Goal: Find contact information: Find contact information

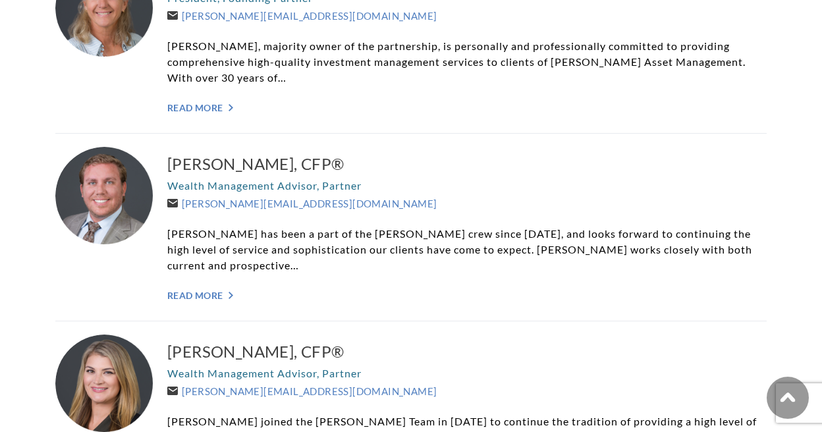
scroll to position [527, 0]
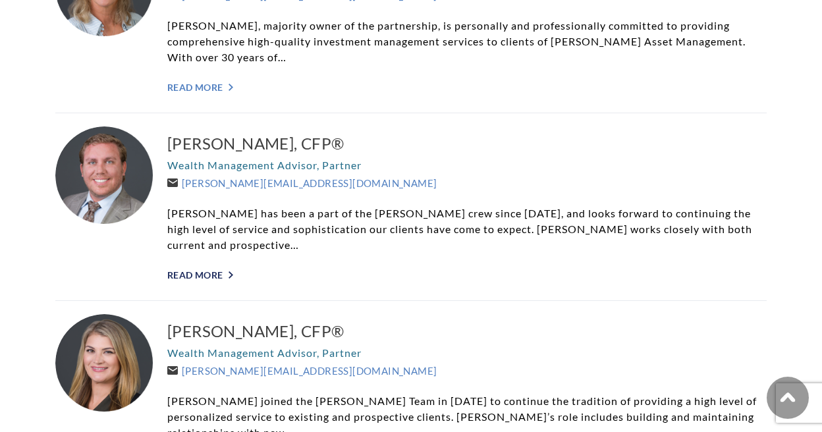
click at [211, 269] on link "Read More ">" at bounding box center [466, 274] width 599 height 11
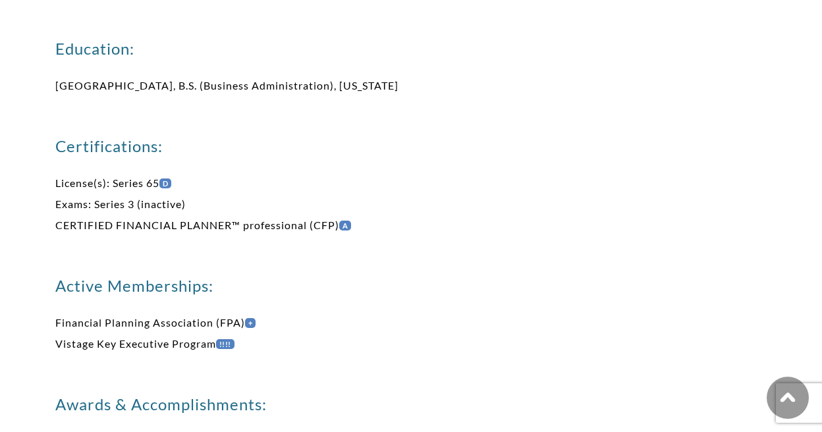
scroll to position [856, 0]
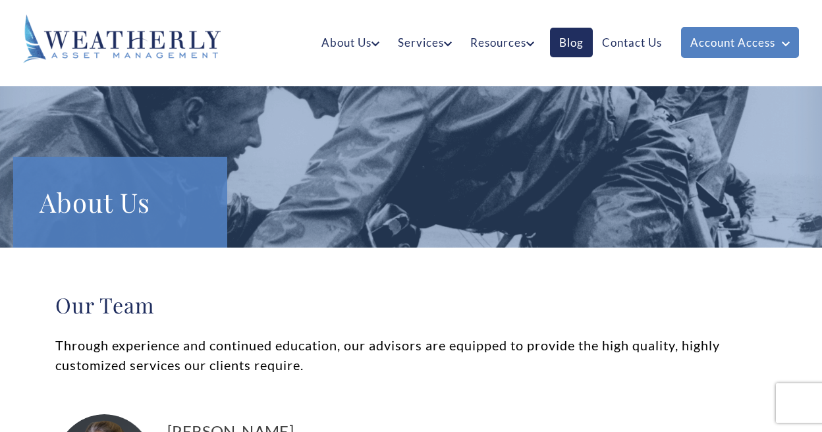
scroll to position [527, 0]
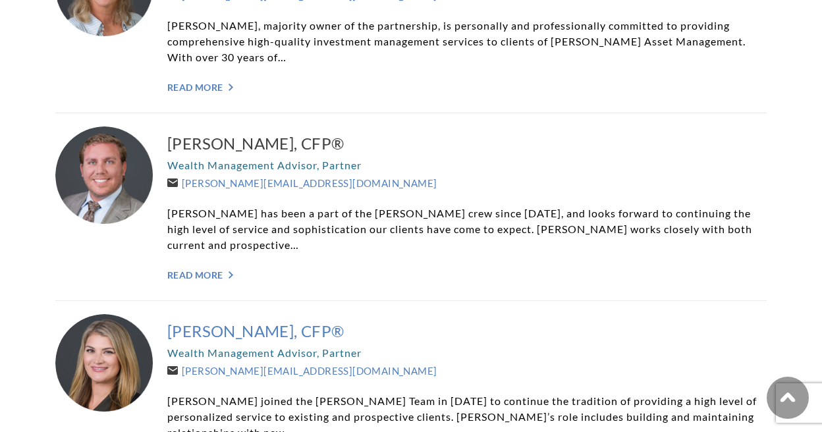
click at [253, 322] on h3 "[PERSON_NAME], CFP®" at bounding box center [466, 331] width 599 height 21
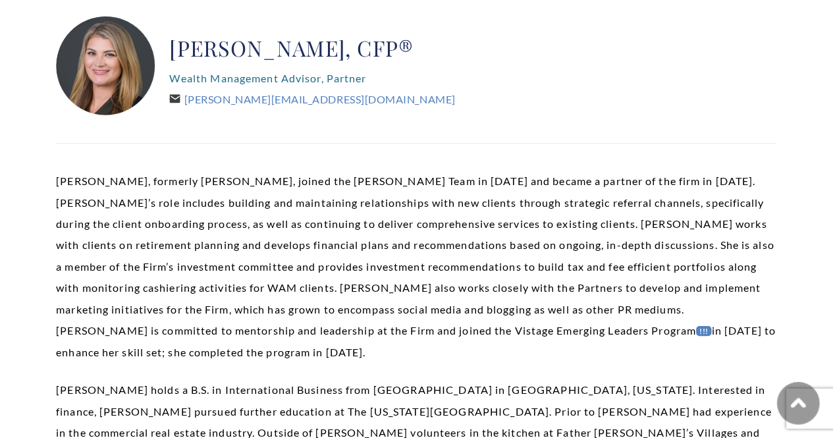
scroll to position [329, 0]
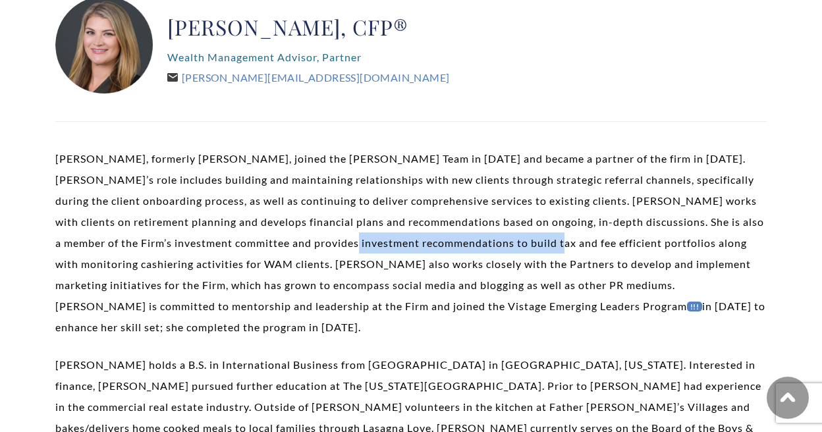
drag, startPoint x: 525, startPoint y: 244, endPoint x: 340, endPoint y: 245, distance: 184.4
click at [340, 245] on p "Kelli Burger, formerly Kelli Ruby, joined the Weatherly Team in 2011 and became…" at bounding box center [410, 243] width 711 height 190
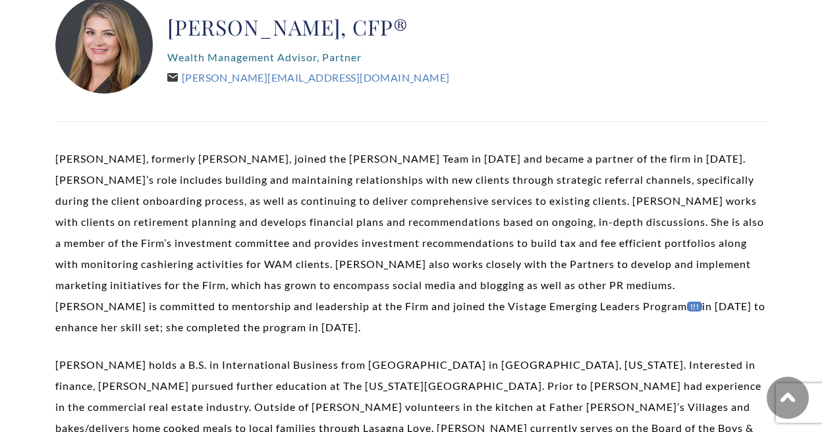
drag, startPoint x: 264, startPoint y: 79, endPoint x: 224, endPoint y: 217, distance: 143.4
click at [184, 272] on p "Kelli Burger, formerly Kelli Ruby, joined the Weatherly Team in 2011 and became…" at bounding box center [410, 243] width 711 height 190
drag, startPoint x: 374, startPoint y: 79, endPoint x: 186, endPoint y: 78, distance: 187.7
click at [186, 78] on div "Kelli Burger, CFP® Wealth Management Advisor, Partner Kelli@WeatherlyAssetMgt.c…" at bounding box center [410, 45] width 711 height 99
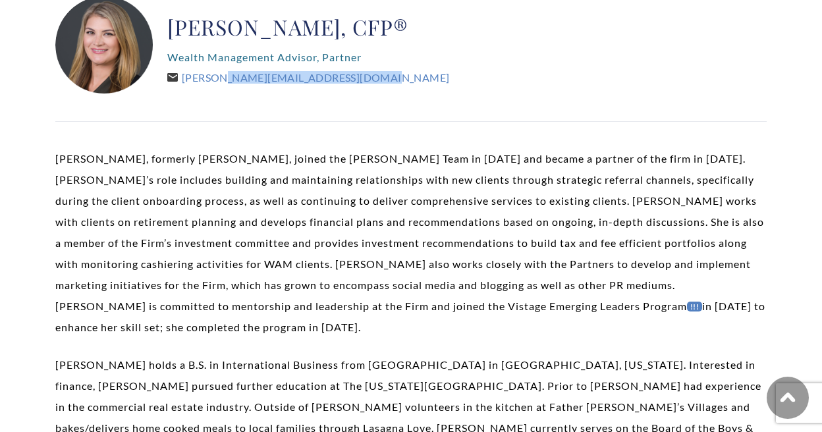
copy link "[PERSON_NAME][EMAIL_ADDRESS][DOMAIN_NAME]"
